Goal: Task Accomplishment & Management: Manage account settings

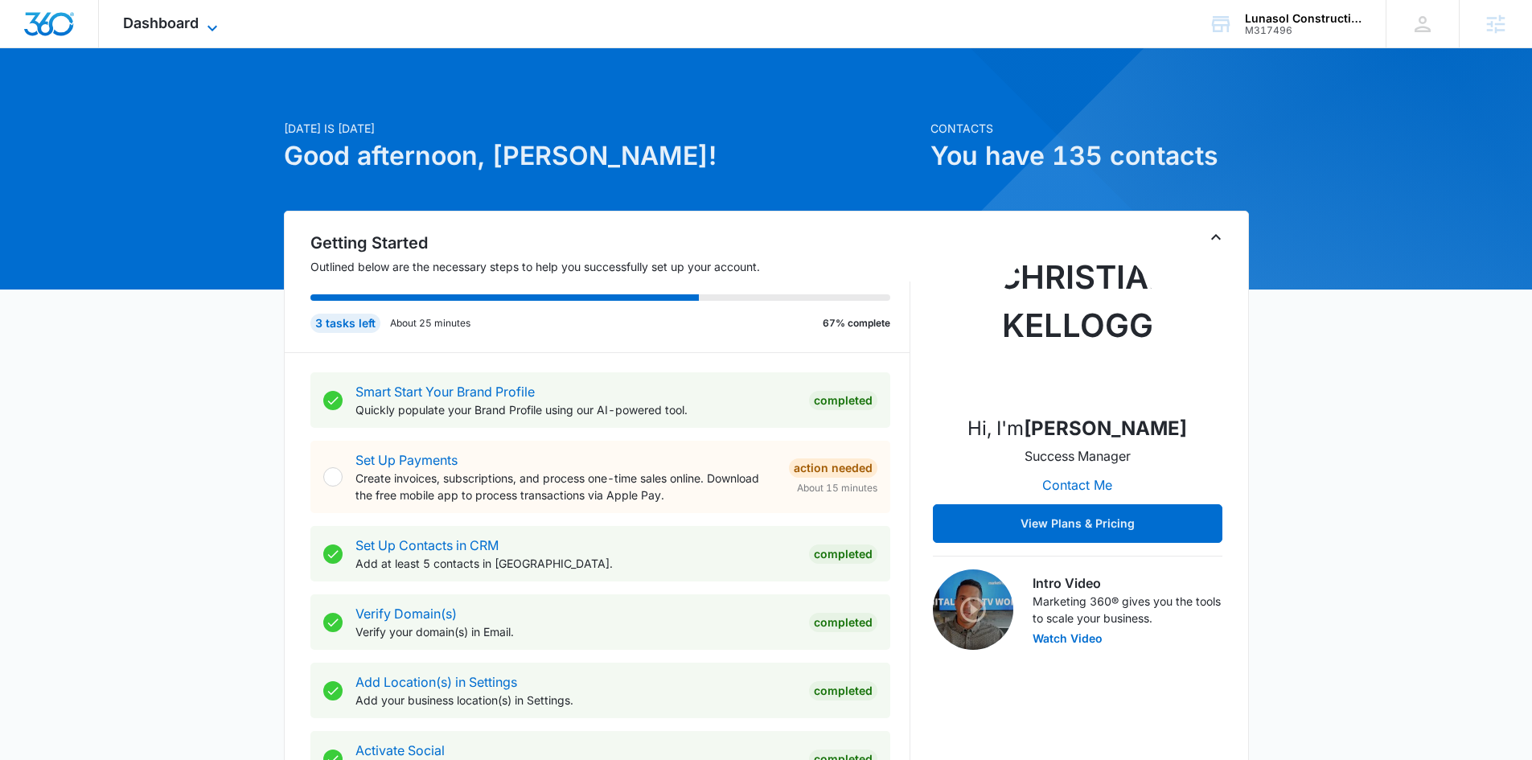
click at [135, 18] on span "Dashboard" at bounding box center [161, 22] width 76 height 17
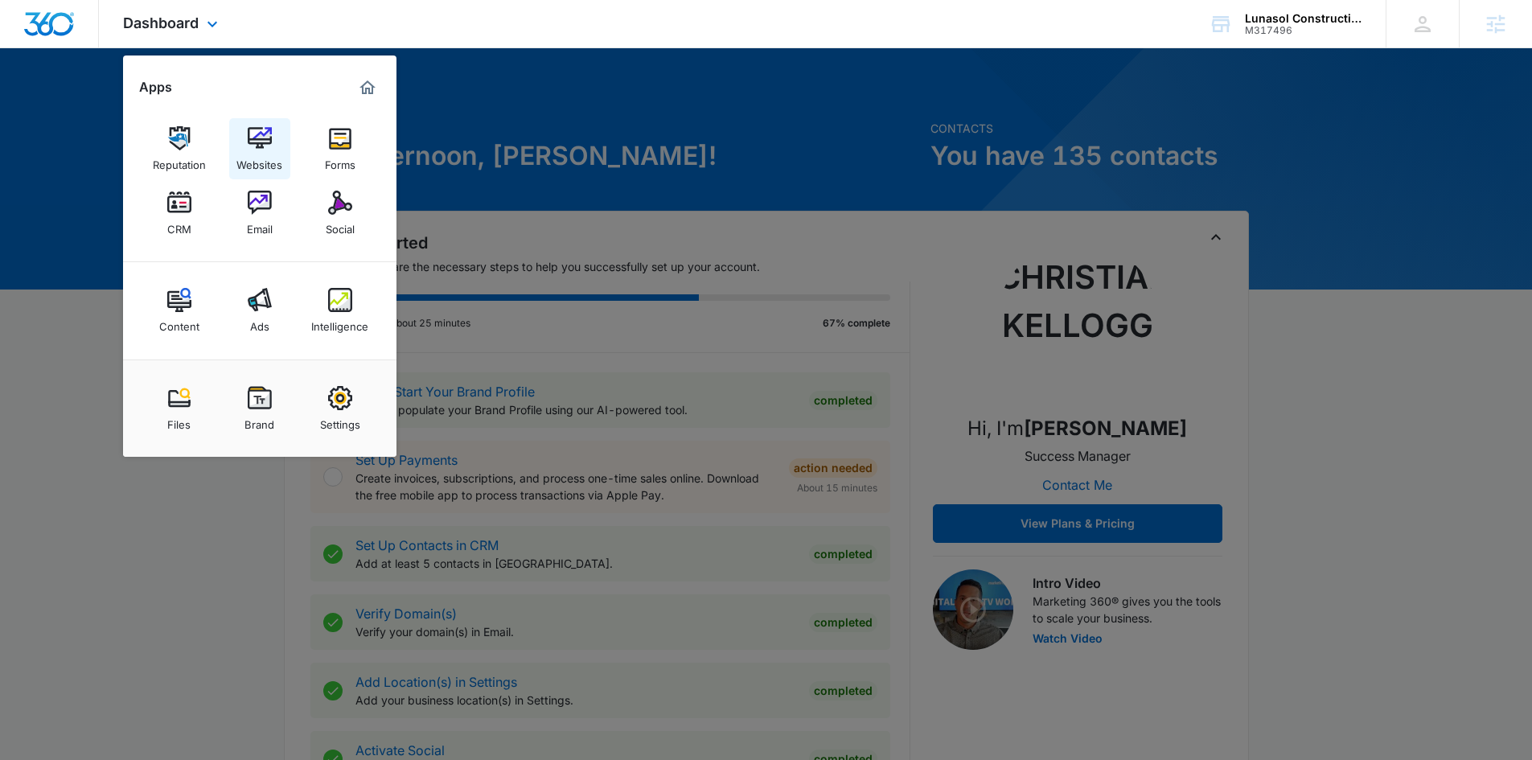
click at [257, 150] on img at bounding box center [260, 138] width 24 height 24
